Goal: Information Seeking & Learning: Compare options

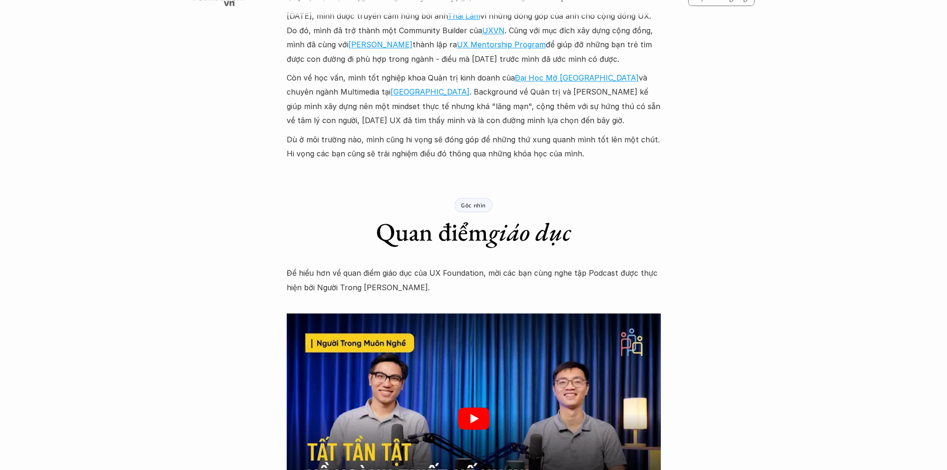
scroll to position [1172, 0]
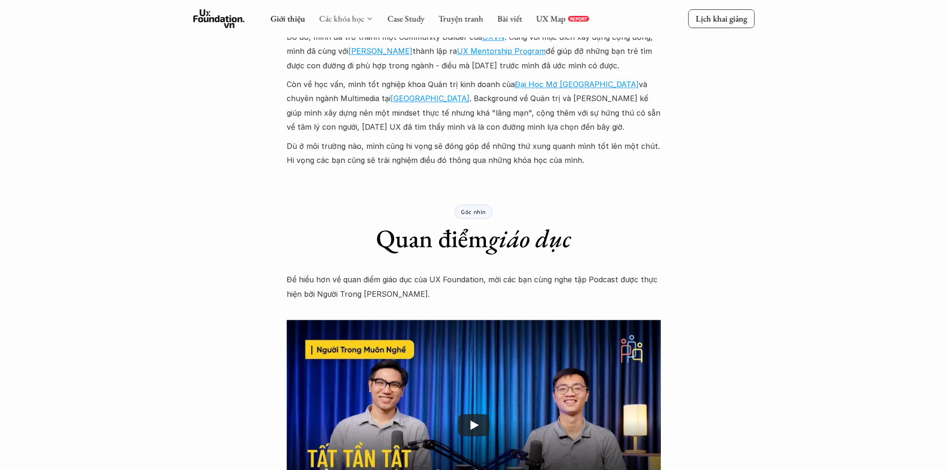
click at [345, 18] on link "Các khóa học" at bounding box center [341, 18] width 45 height 11
click at [360, 21] on link "Các khóa học" at bounding box center [341, 18] width 45 height 11
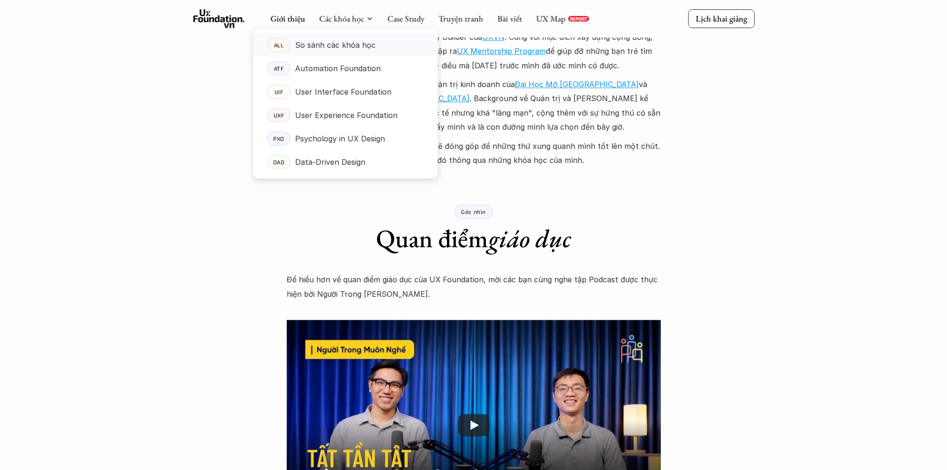
click at [337, 44] on p "So sánh các khóa học" at bounding box center [335, 45] width 80 height 14
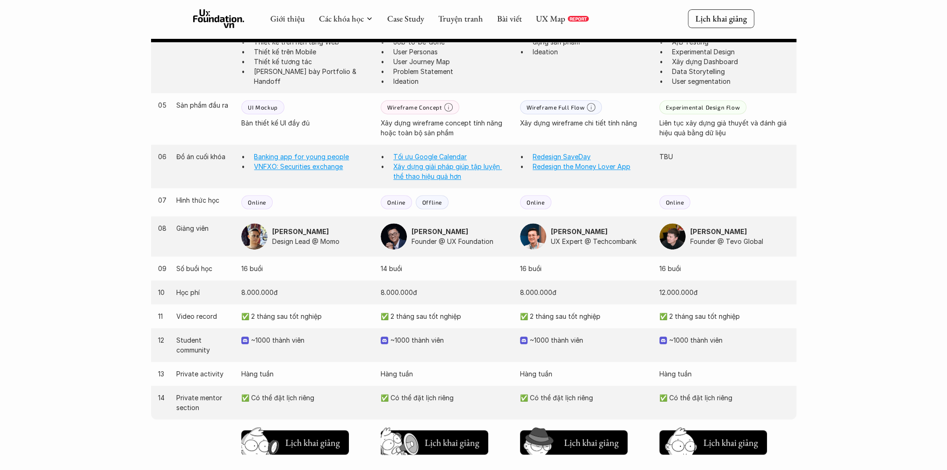
scroll to position [780, 0]
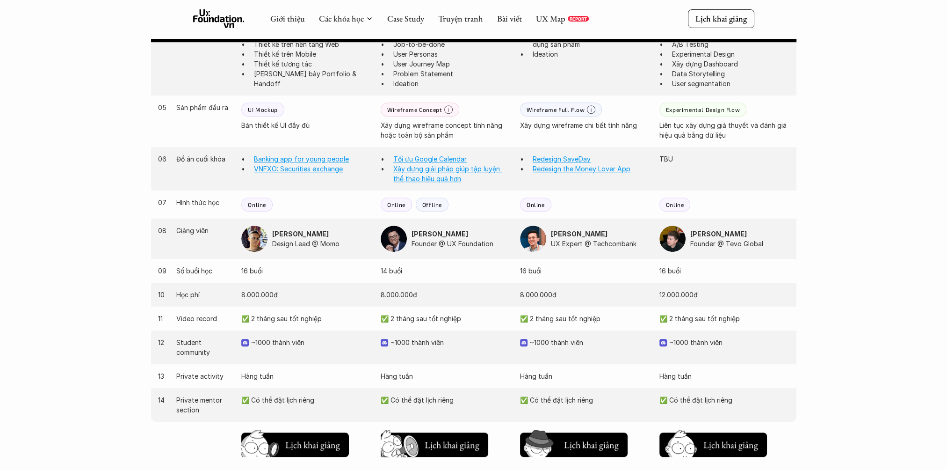
click at [281, 320] on p "✅ 2 tháng sau tốt nghiệp" at bounding box center [306, 318] width 130 height 10
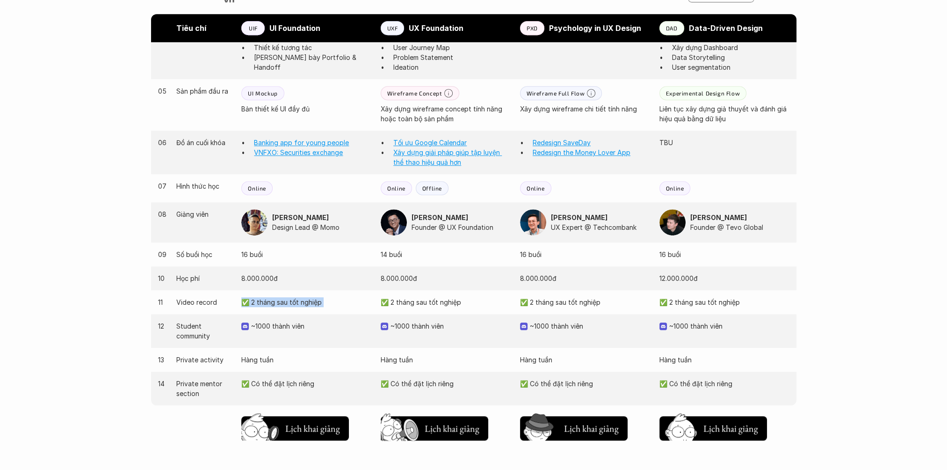
scroll to position [826, 0]
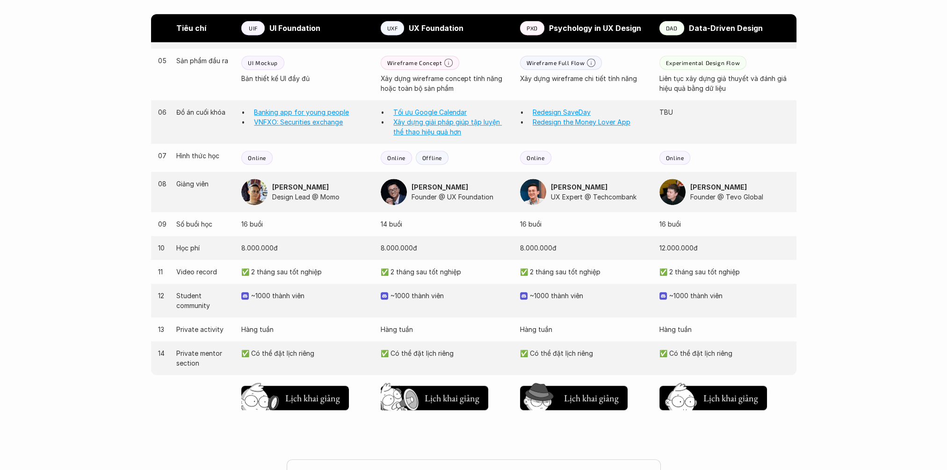
click at [290, 296] on p "~1000 thành viên" at bounding box center [311, 295] width 120 height 10
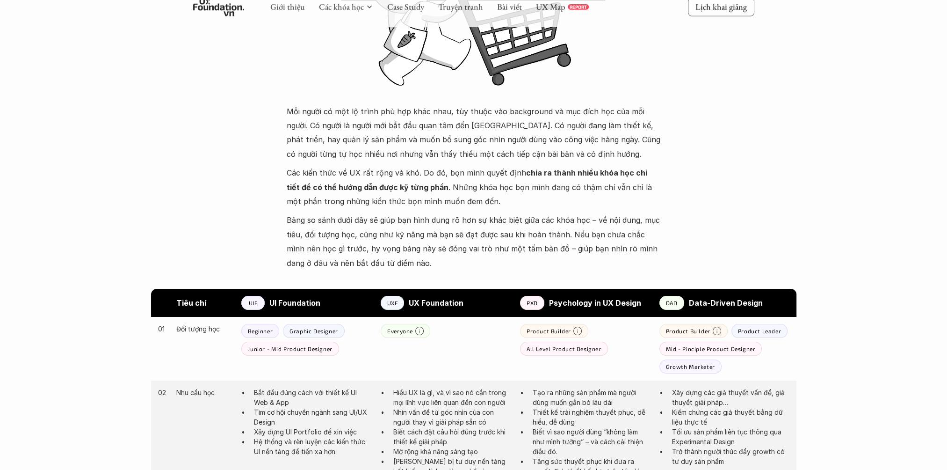
scroll to position [218, 0]
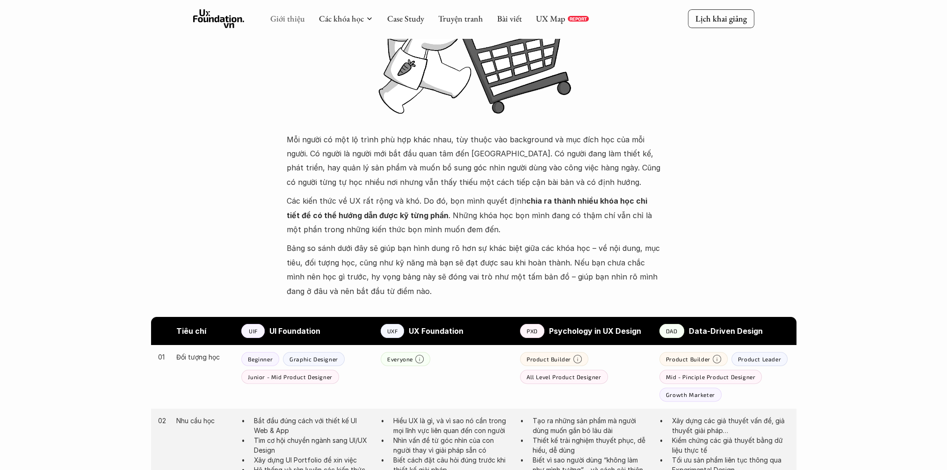
click at [292, 19] on link "Giới thiệu" at bounding box center [287, 18] width 35 height 11
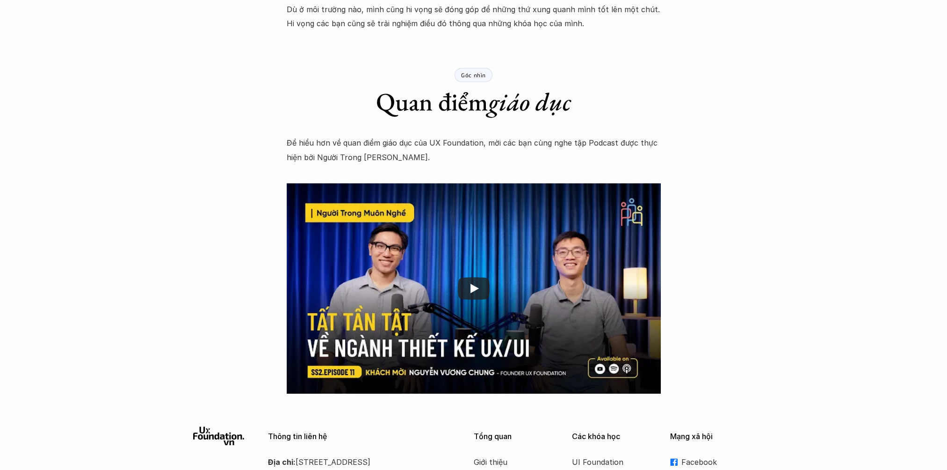
scroll to position [1310, 0]
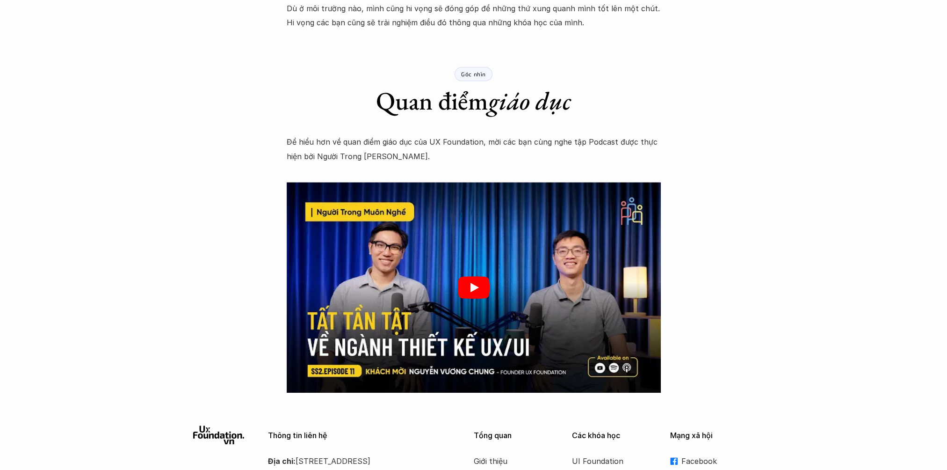
click at [470, 248] on div at bounding box center [474, 287] width 374 height 210
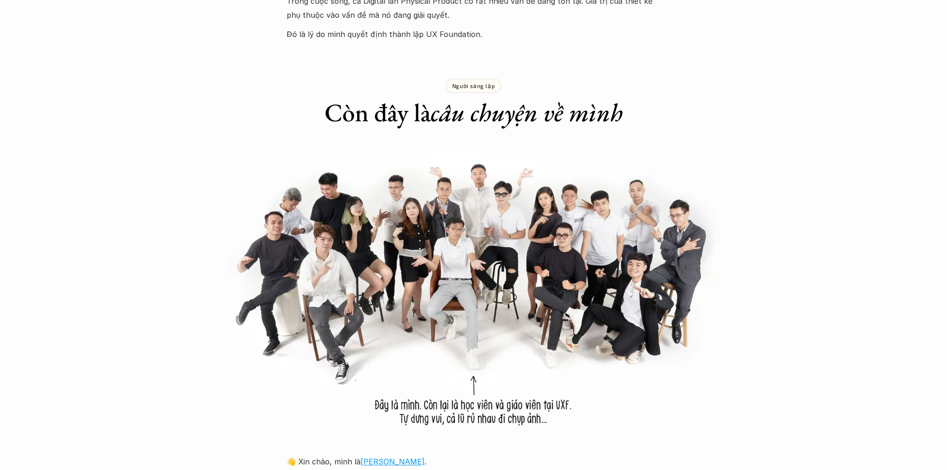
scroll to position [655, 0]
